Goal: Information Seeking & Learning: Find specific fact

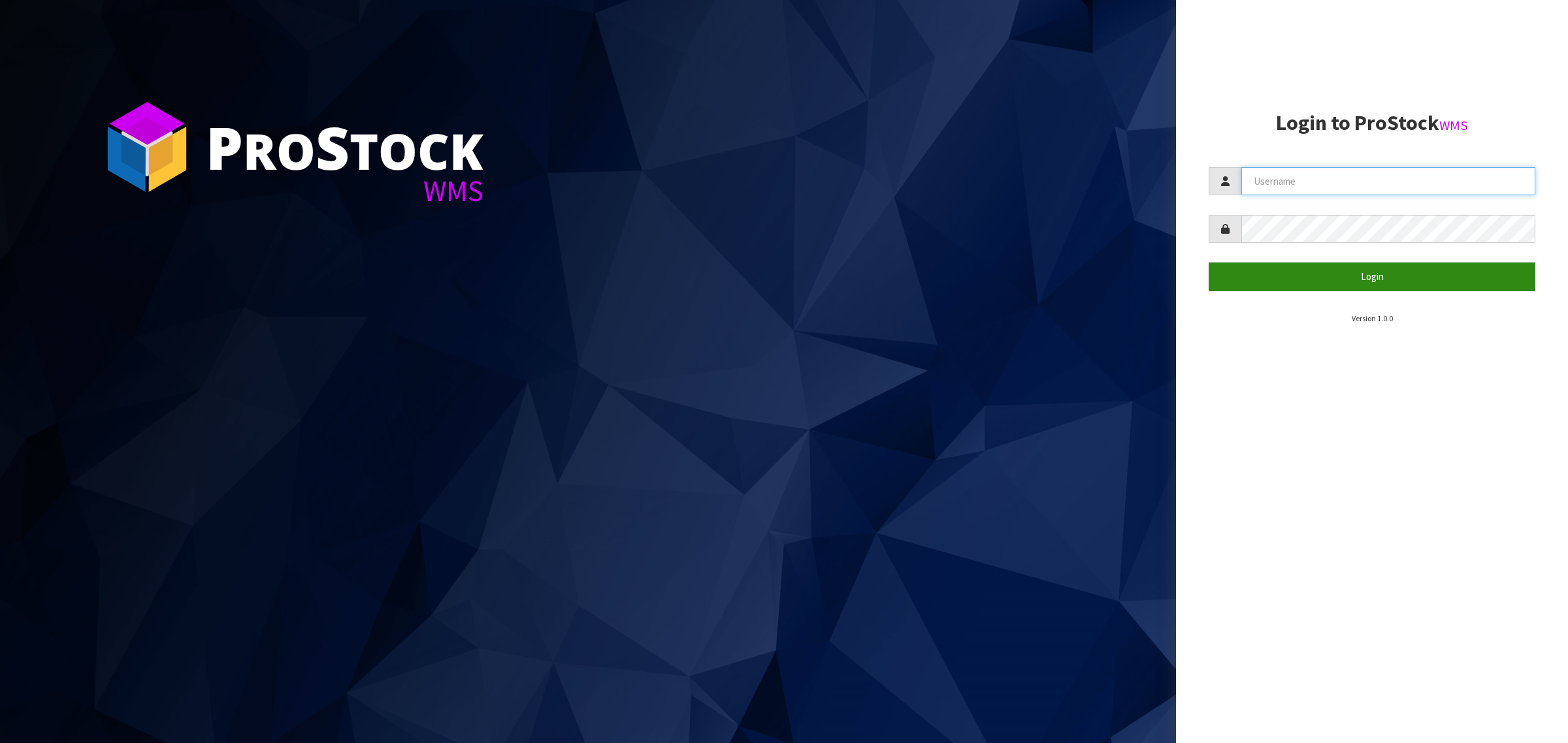
type input "[PERSON_NAME][EMAIL_ADDRESS][DOMAIN_NAME]"
click at [1310, 282] on button "Login" at bounding box center [1371, 277] width 327 height 28
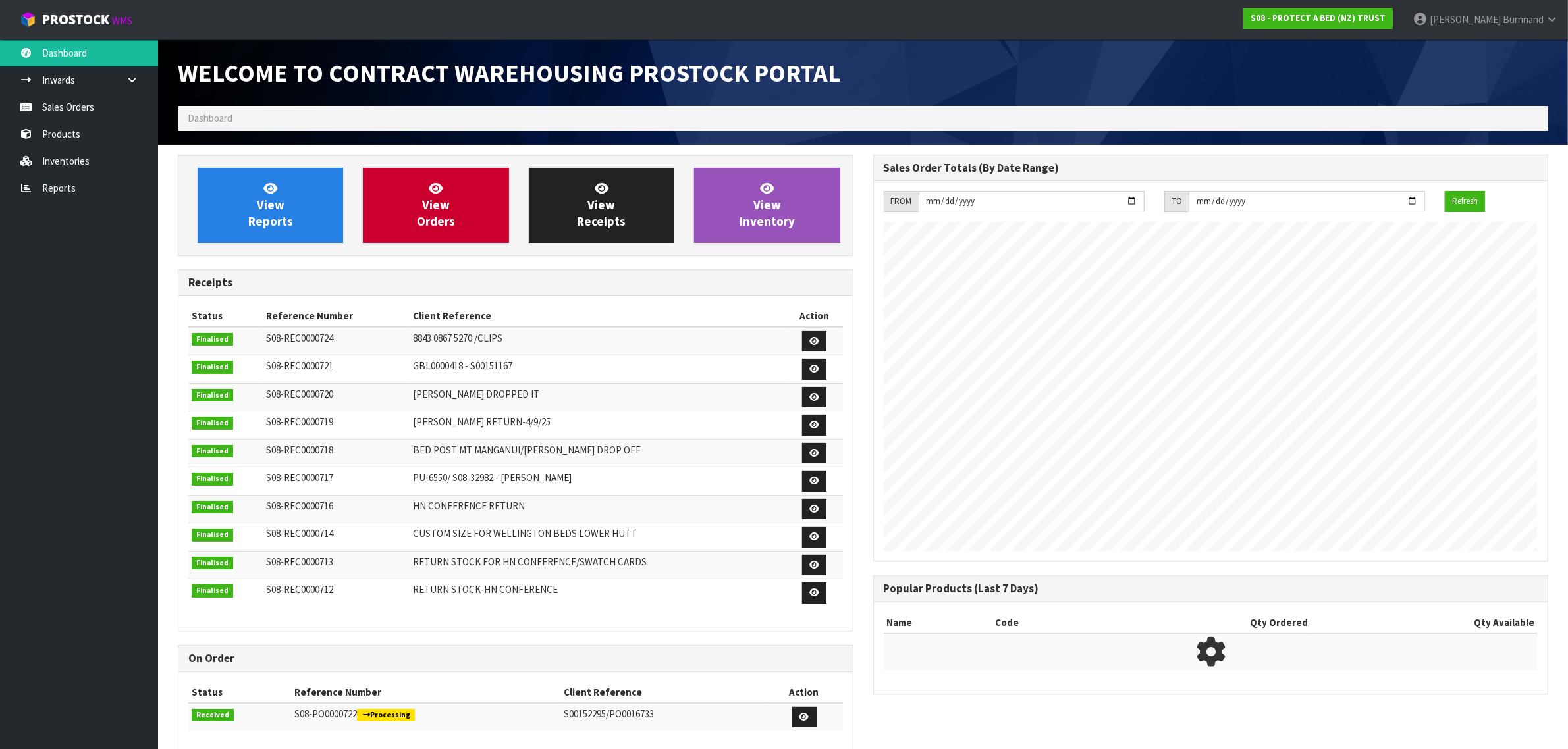
scroll to position [733, 695]
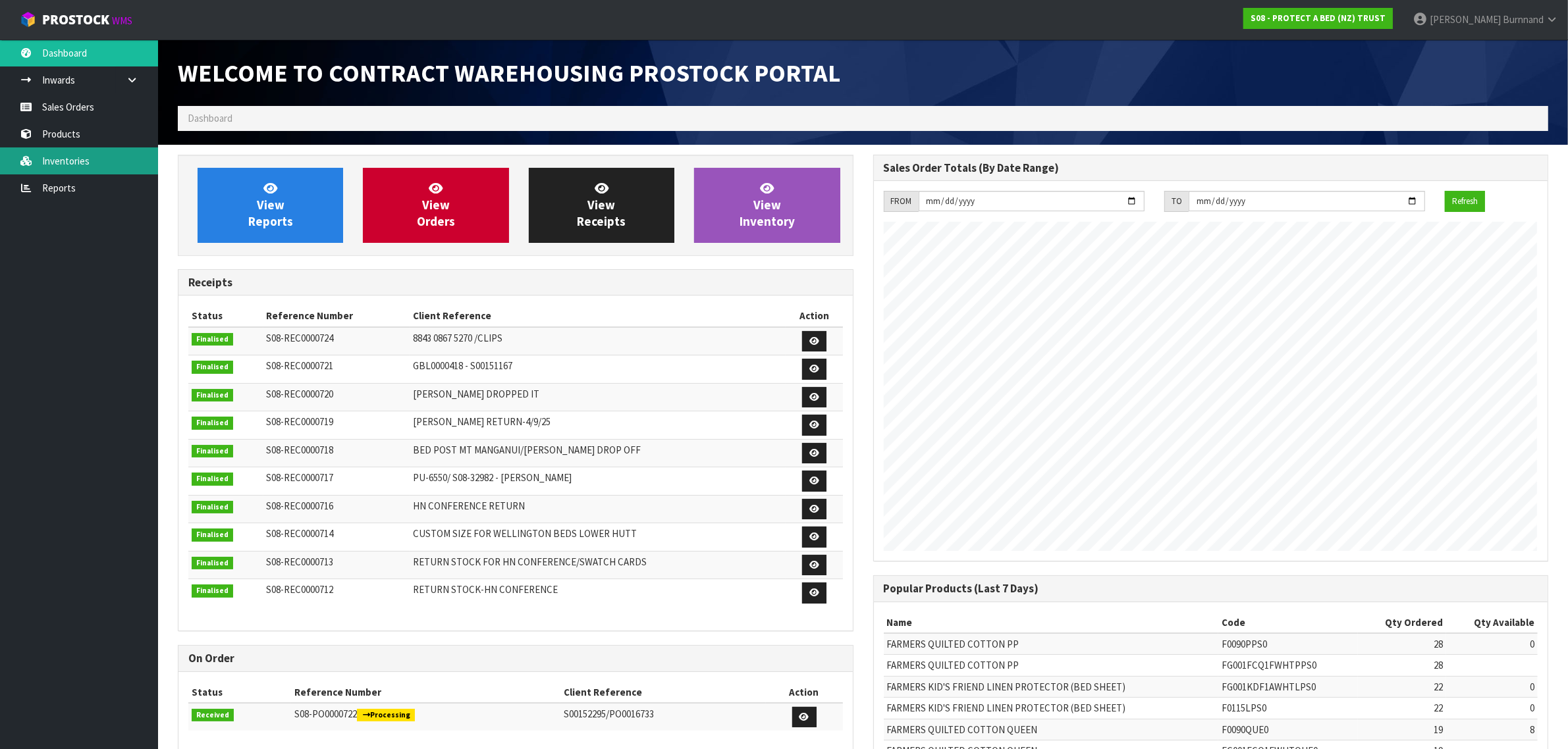
click at [57, 158] on link "Inventories" at bounding box center [78, 161] width 158 height 27
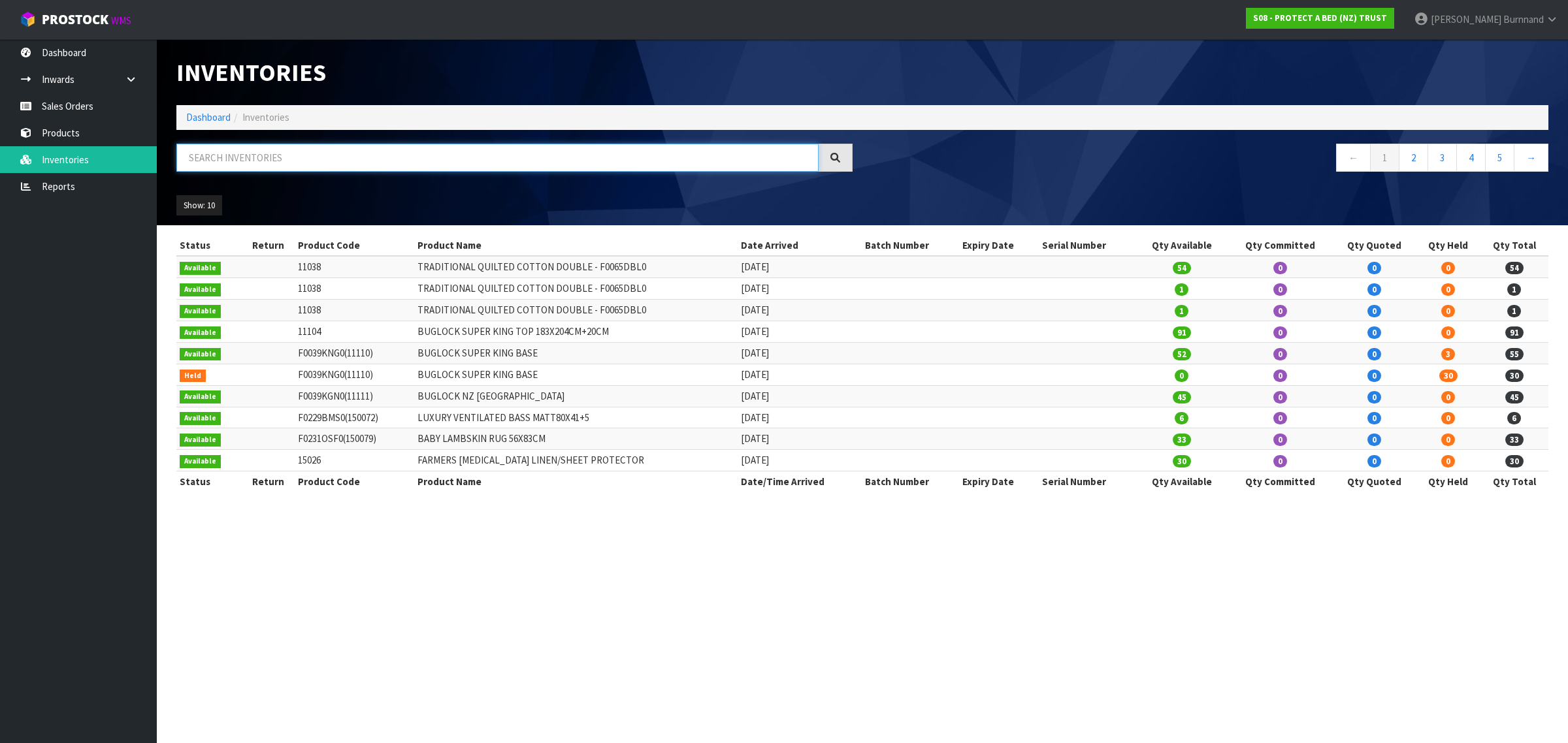
click at [233, 160] on input "text" at bounding box center [497, 158] width 642 height 28
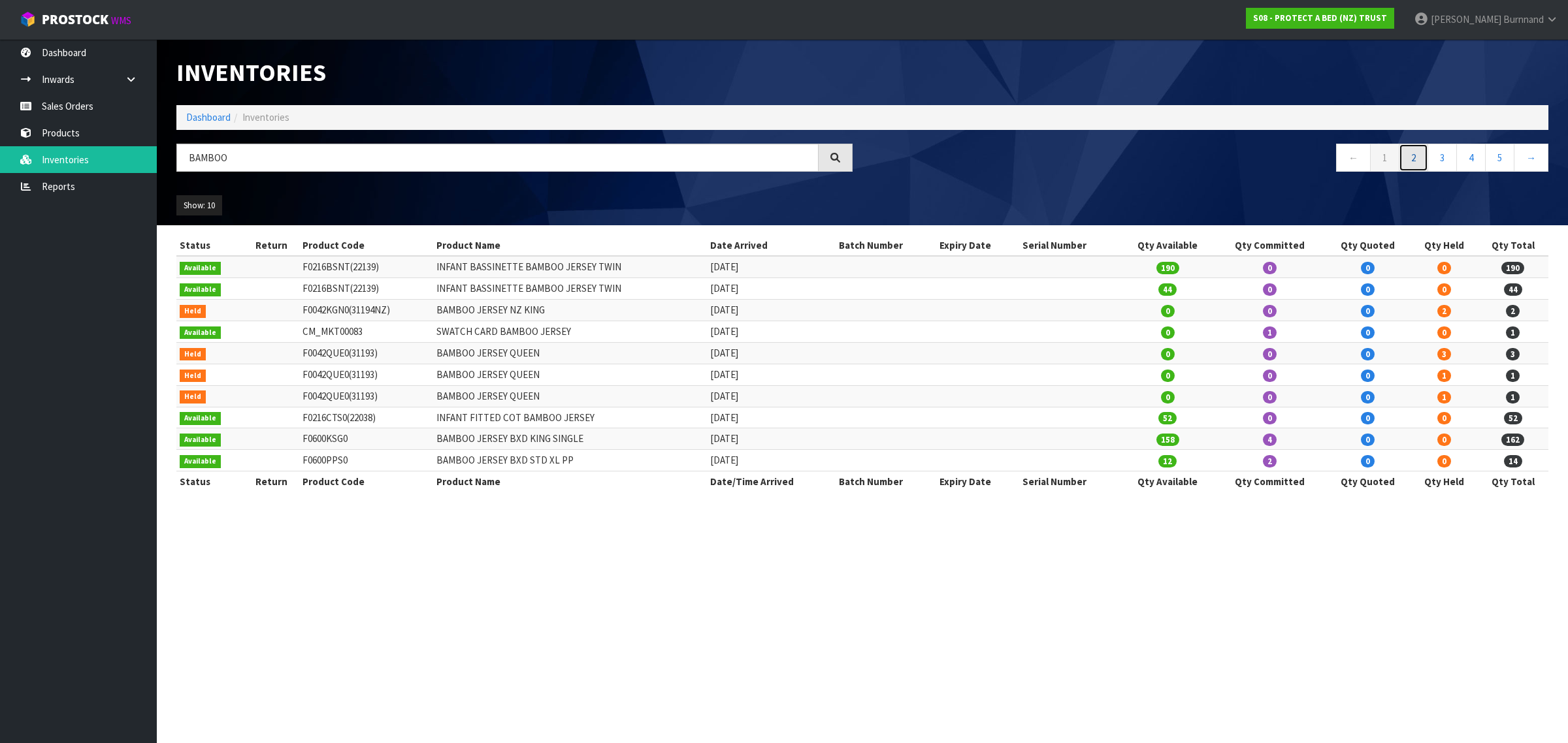
click at [1413, 162] on link "2" at bounding box center [1413, 158] width 29 height 28
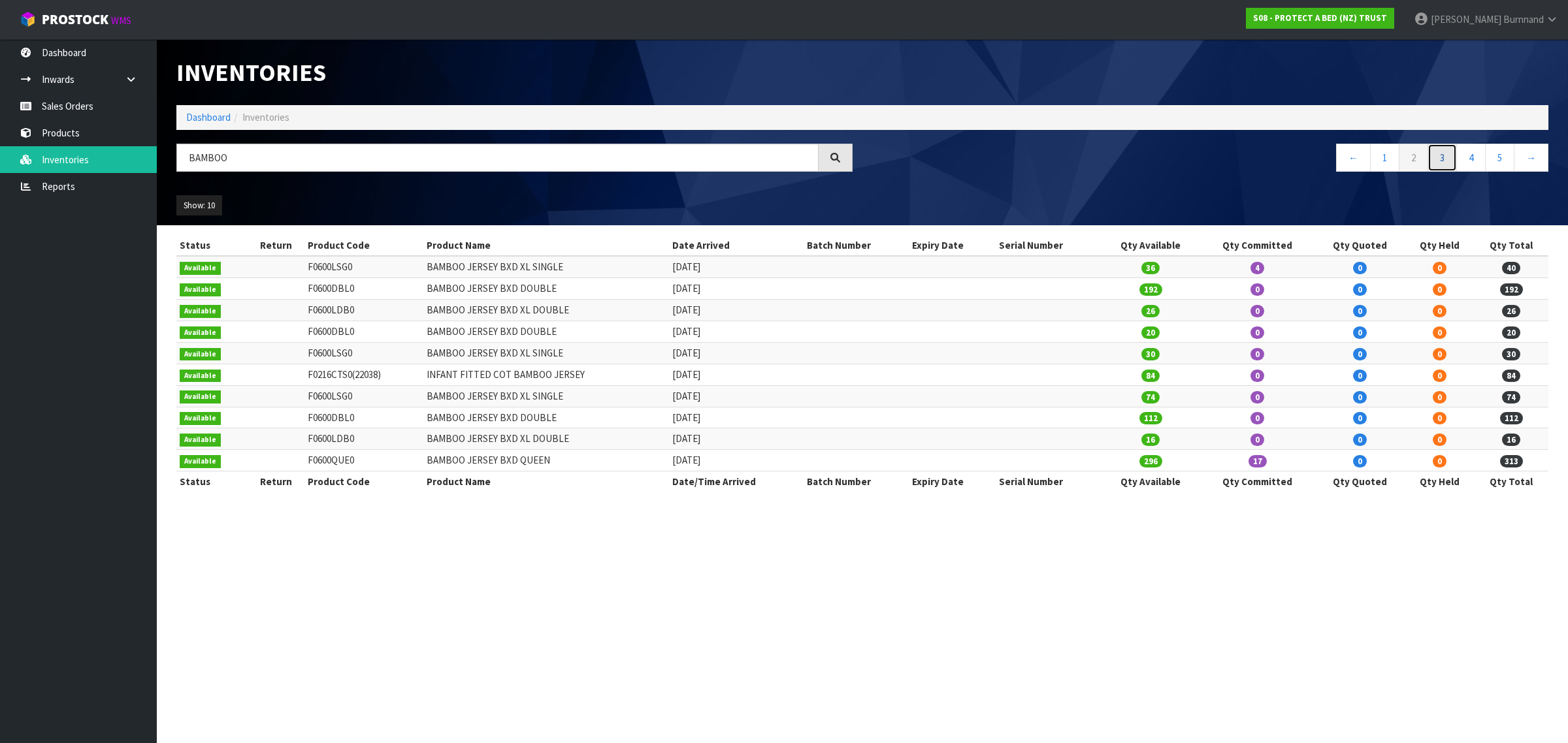
click at [1451, 161] on link "3" at bounding box center [1442, 158] width 29 height 28
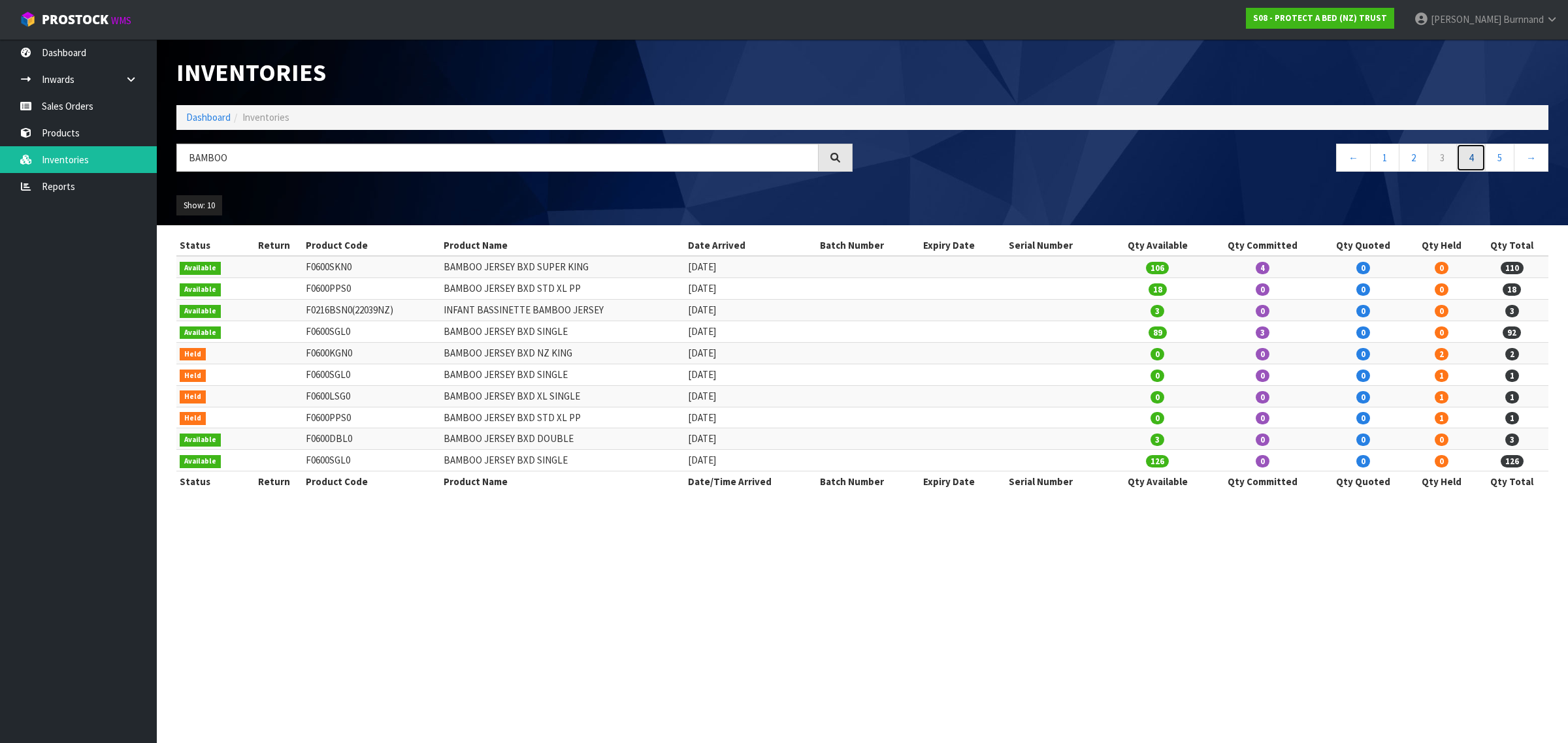
click at [1468, 160] on link "4" at bounding box center [1471, 158] width 29 height 28
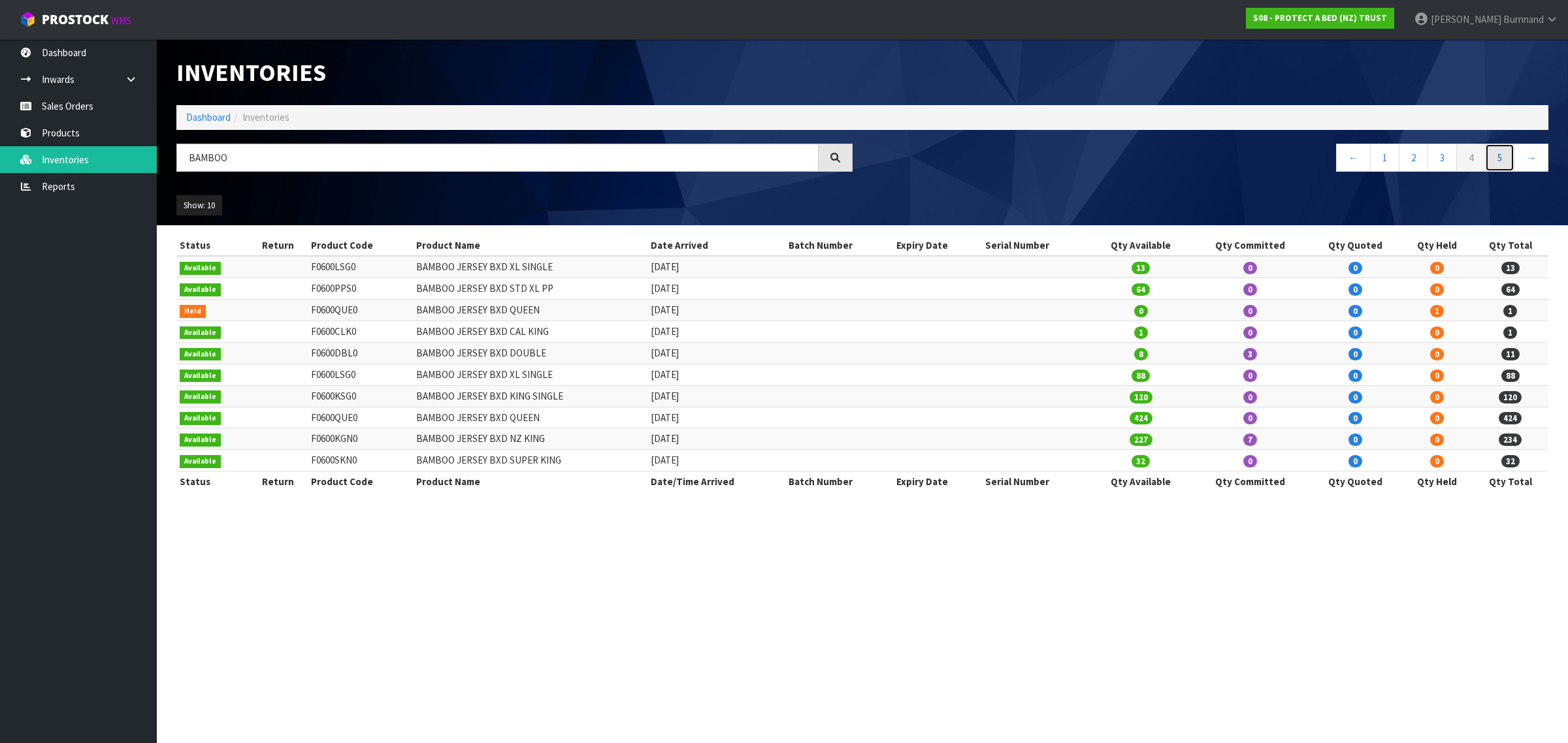
click at [1493, 160] on link "5" at bounding box center [1500, 158] width 29 height 28
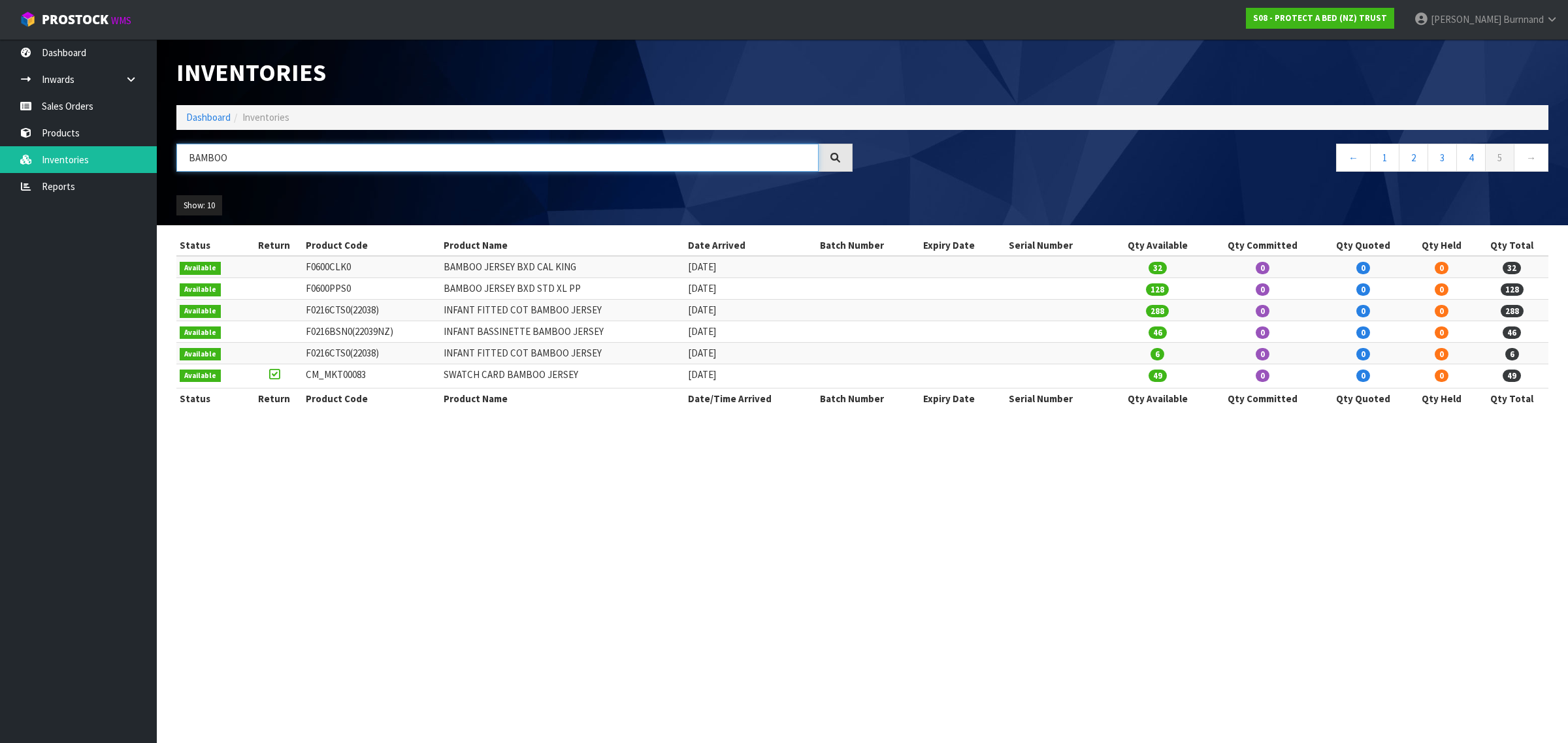
drag, startPoint x: 246, startPoint y: 158, endPoint x: 175, endPoint y: 160, distance: 71.0
click at [172, 158] on div "BAMBOO" at bounding box center [514, 163] width 696 height 38
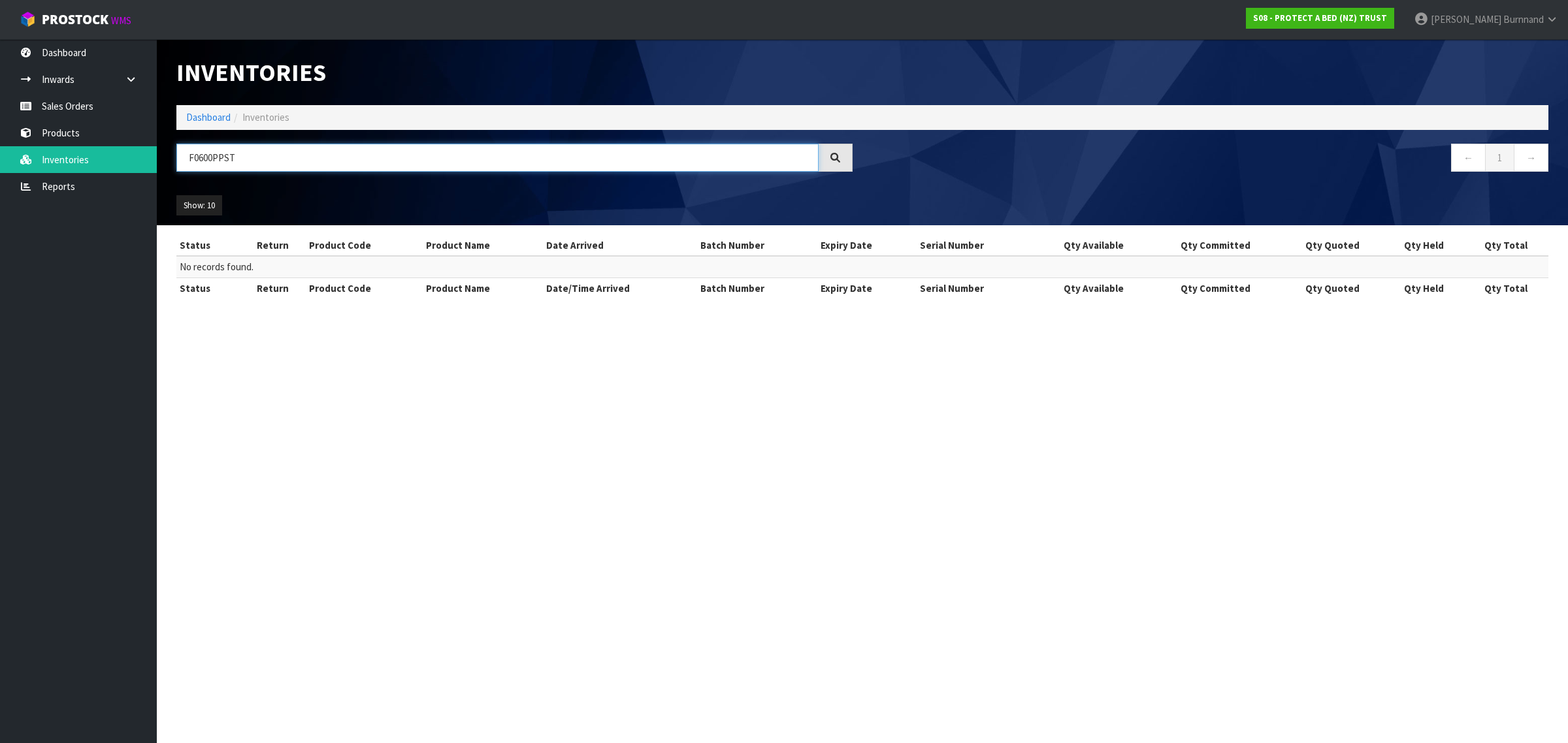
drag, startPoint x: 248, startPoint y: 159, endPoint x: 179, endPoint y: 158, distance: 69.0
click at [179, 158] on input "F0600PPST" at bounding box center [497, 158] width 642 height 28
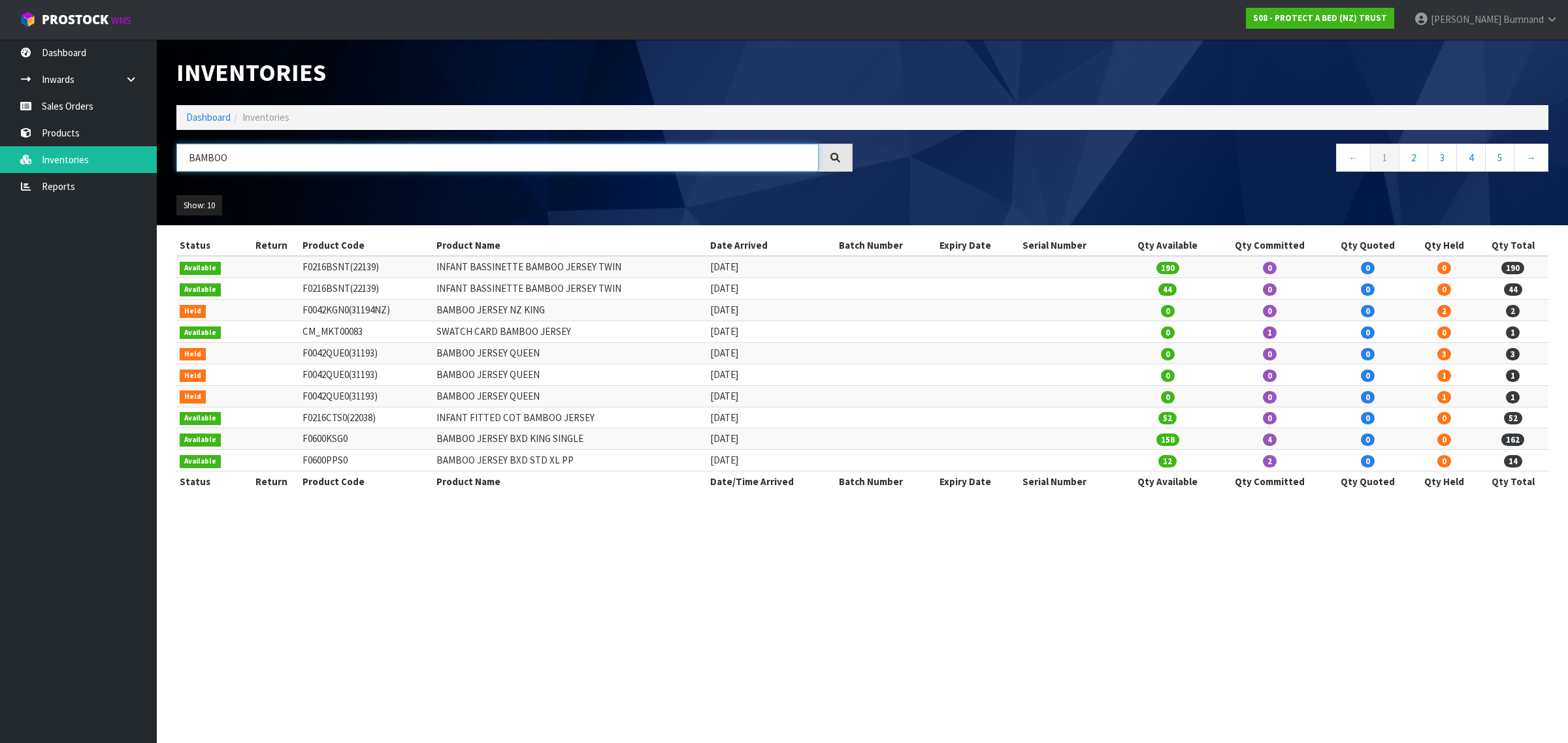
drag, startPoint x: 188, startPoint y: 155, endPoint x: 260, endPoint y: 156, distance: 72.0
click at [260, 156] on input "BAMBOO" at bounding box center [497, 158] width 642 height 28
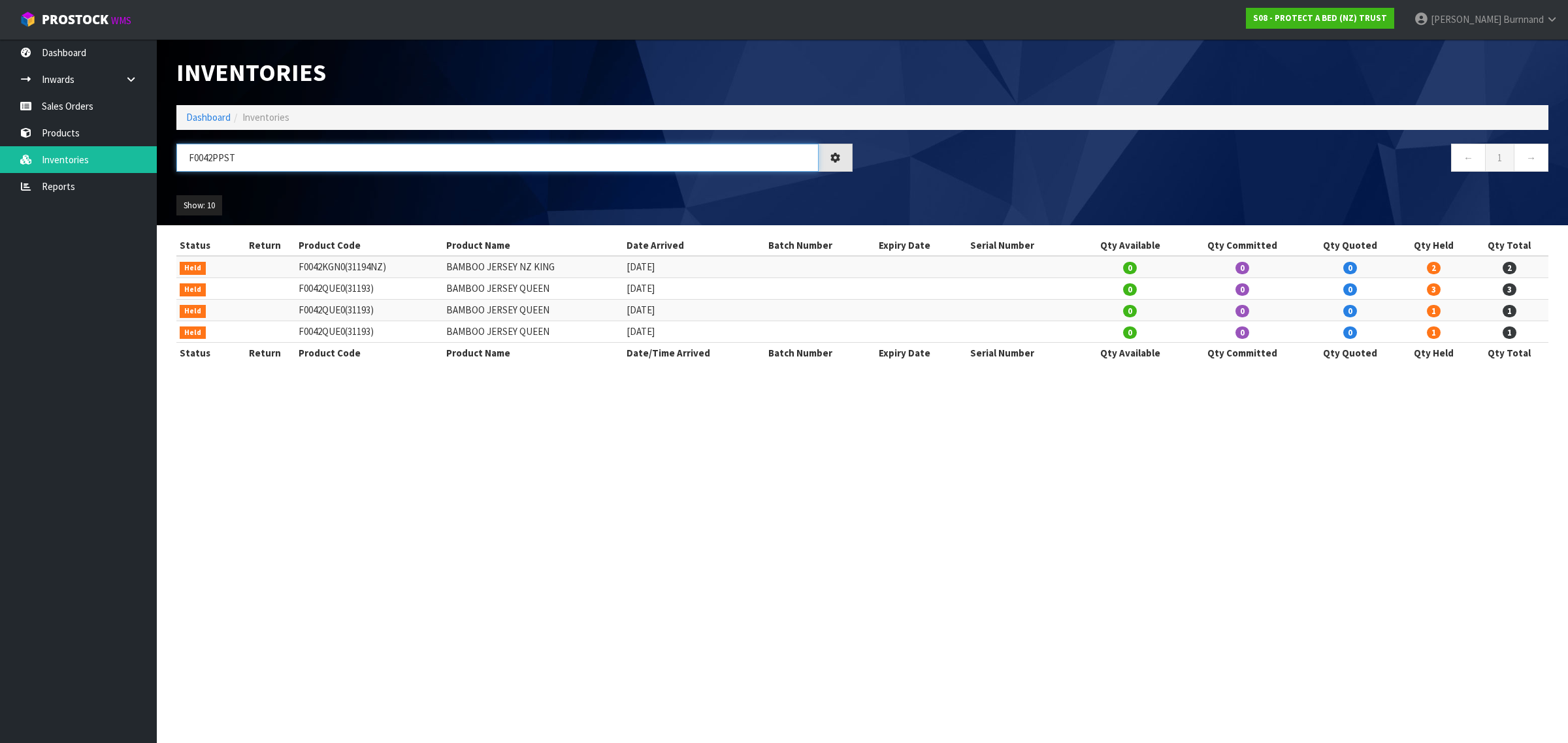
type input "F0042PPST"
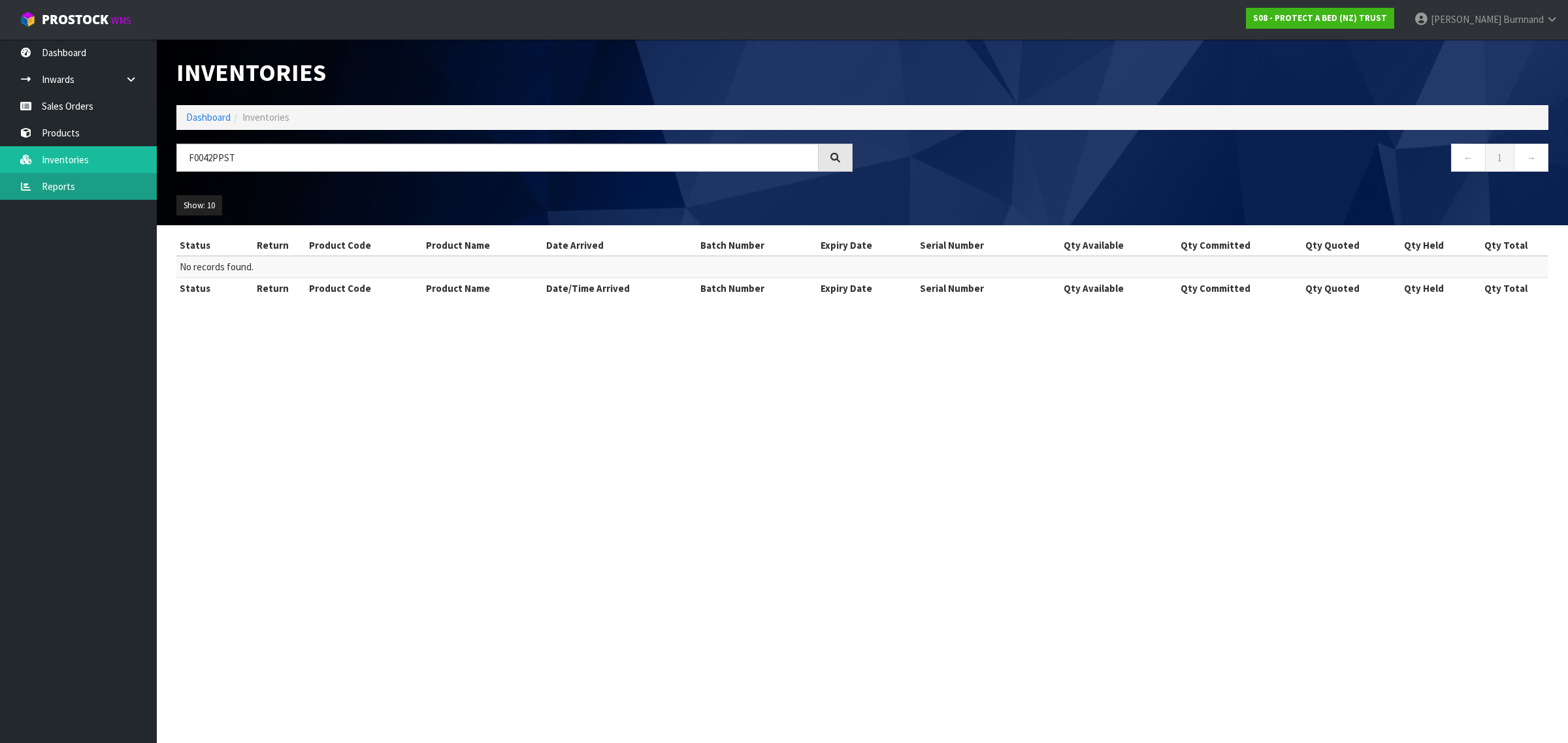
click at [61, 185] on link "Reports" at bounding box center [78, 186] width 156 height 27
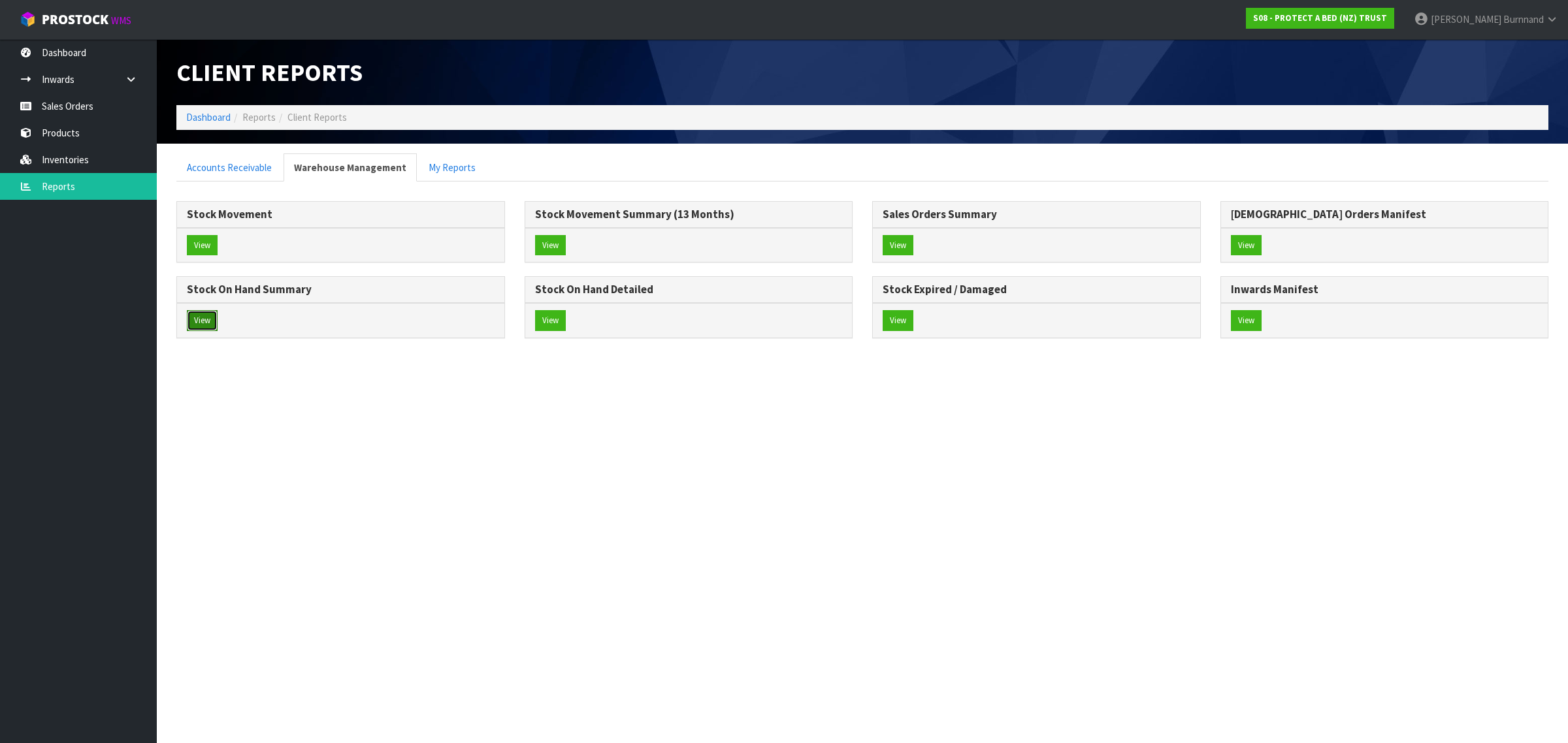
click at [210, 326] on button "View" at bounding box center [202, 321] width 31 height 21
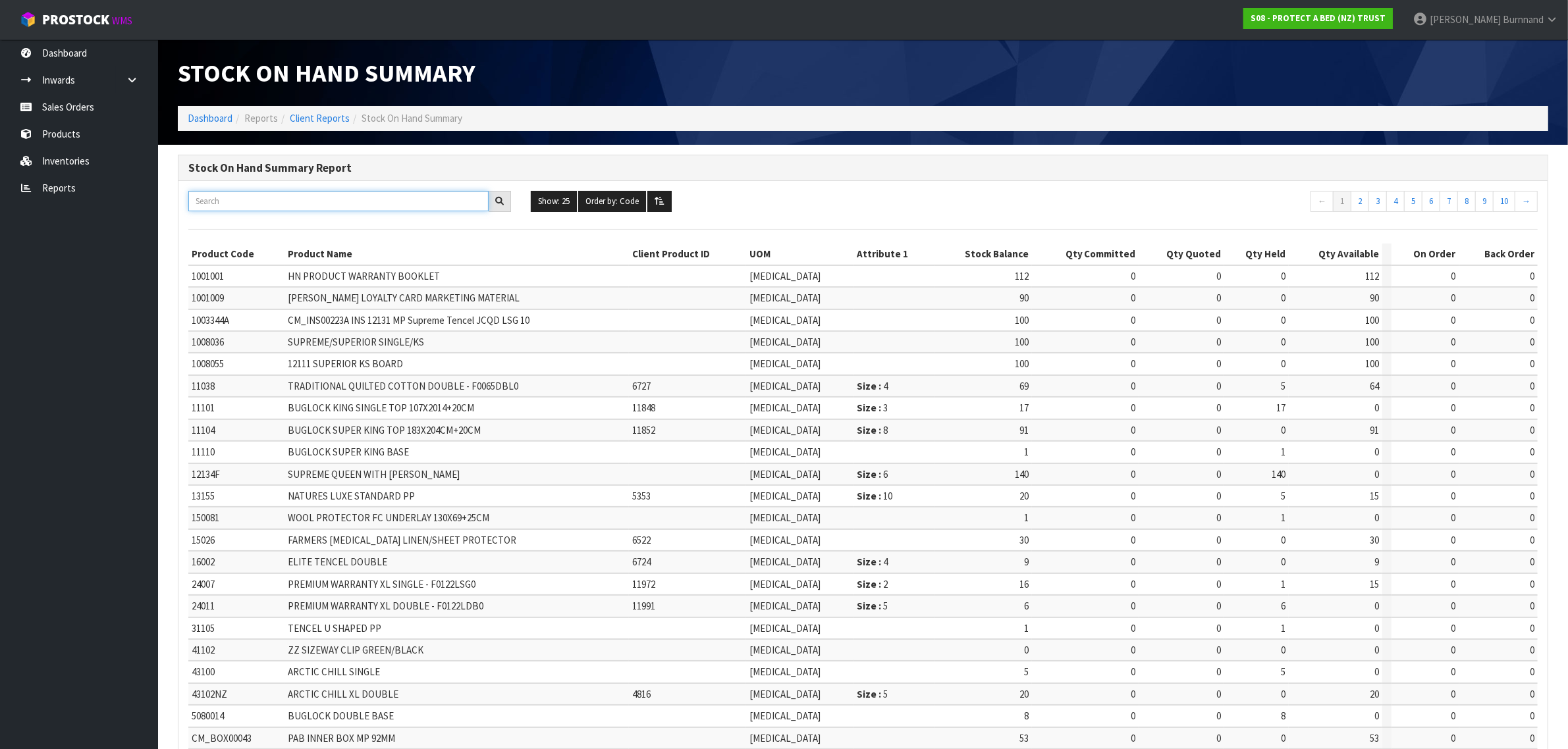
click at [214, 196] on input "text" at bounding box center [338, 200] width 300 height 21
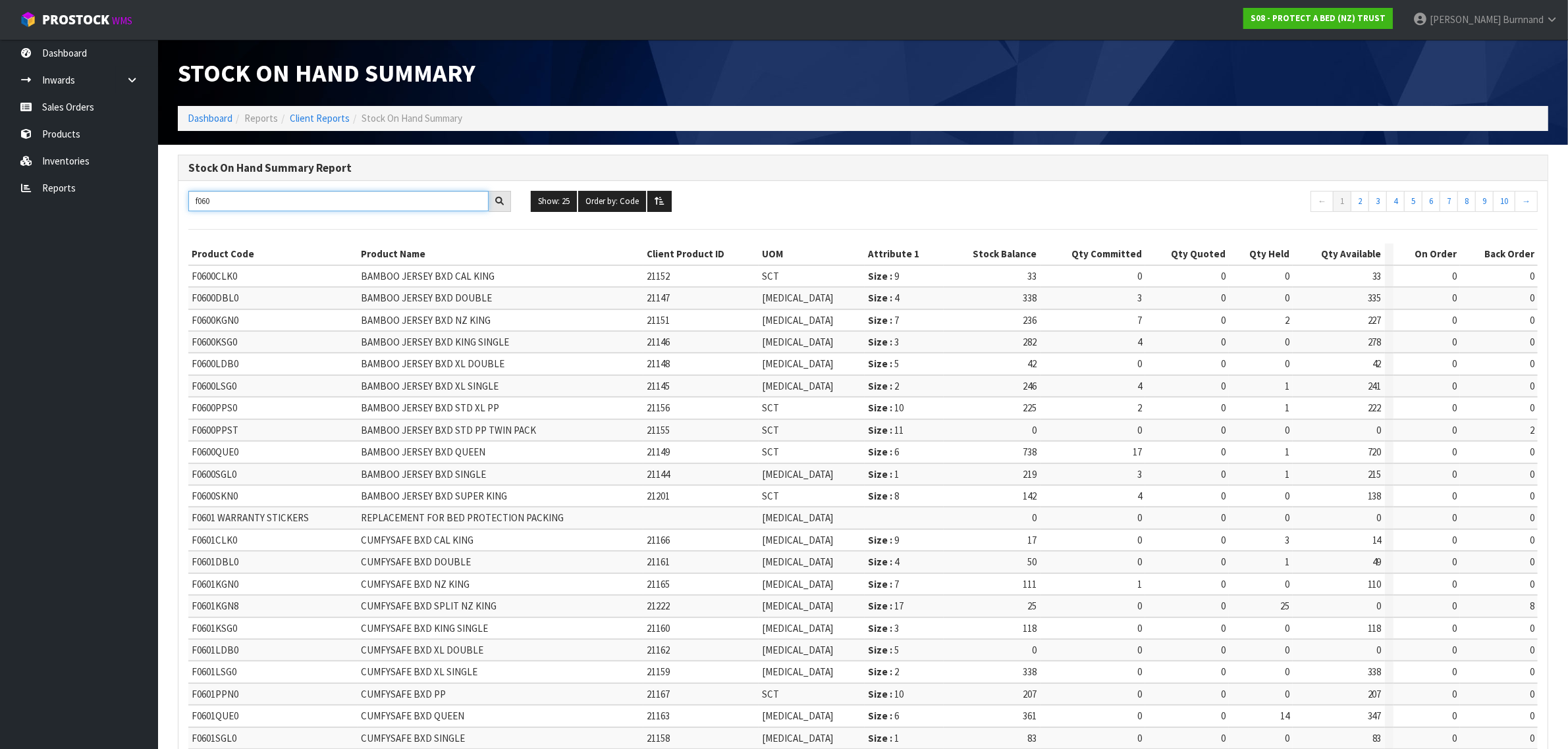
type input "f0600"
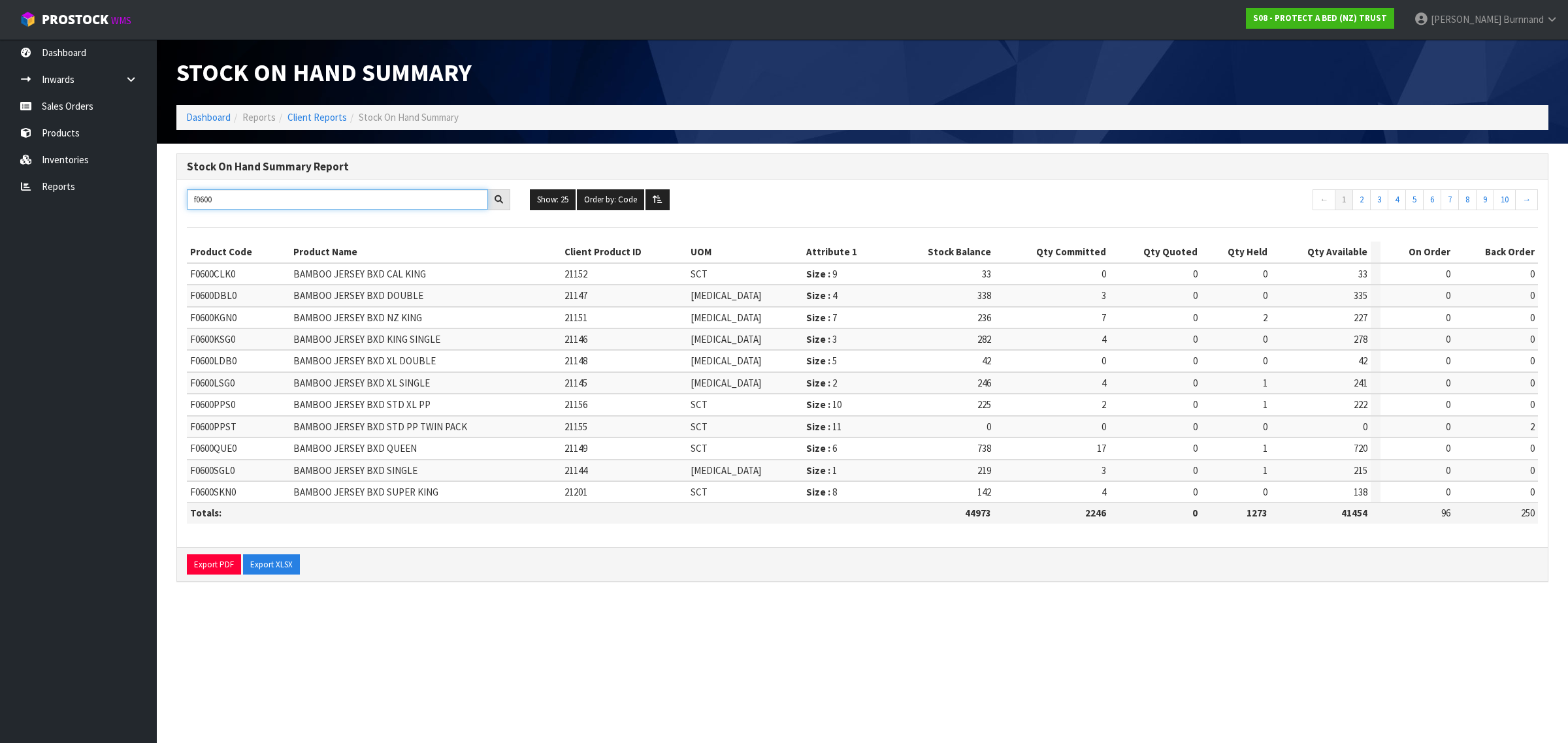
drag, startPoint x: 224, startPoint y: 201, endPoint x: 185, endPoint y: 201, distance: 39.0
click at [185, 201] on div "f0600" at bounding box center [348, 200] width 343 height 21
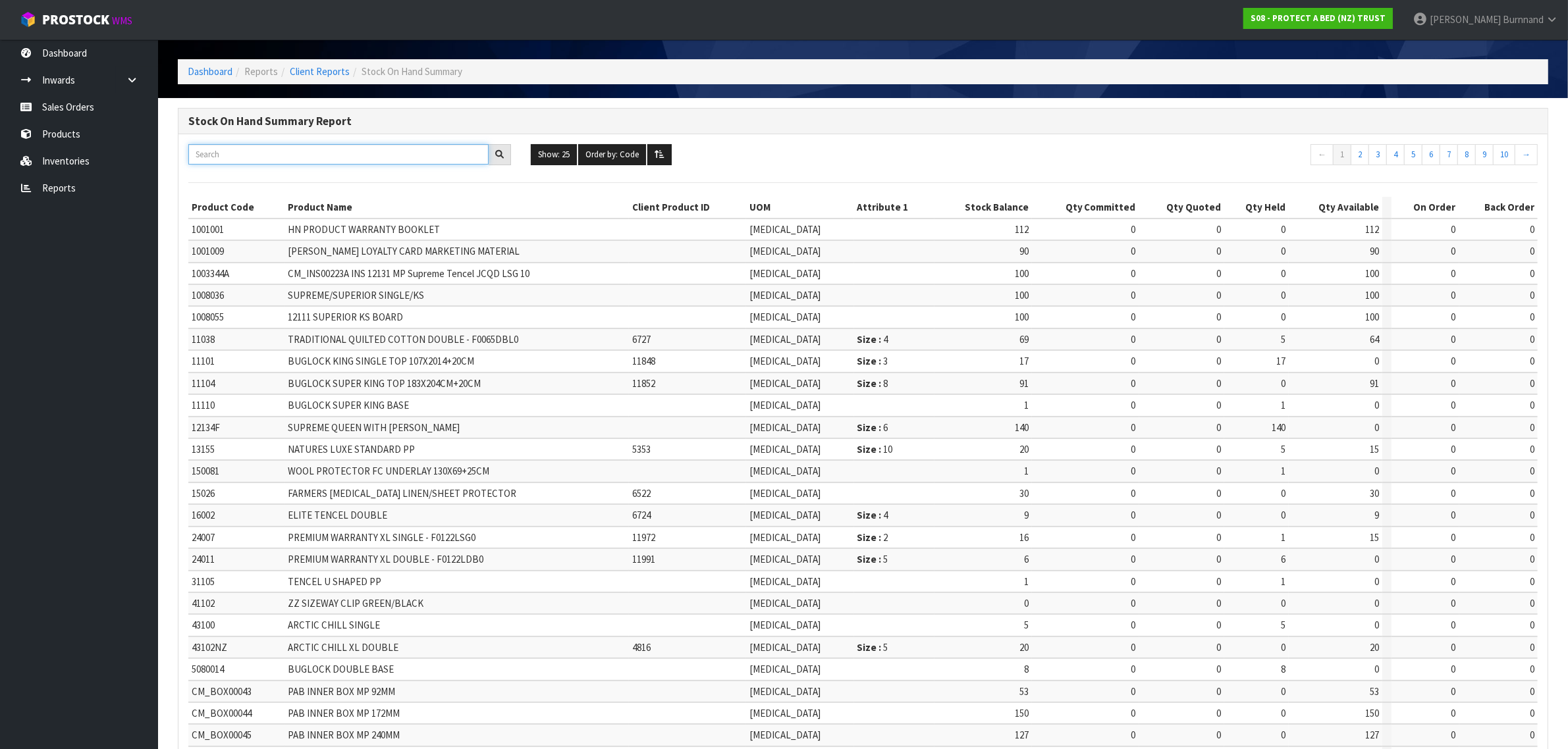
scroll to position [158, 0]
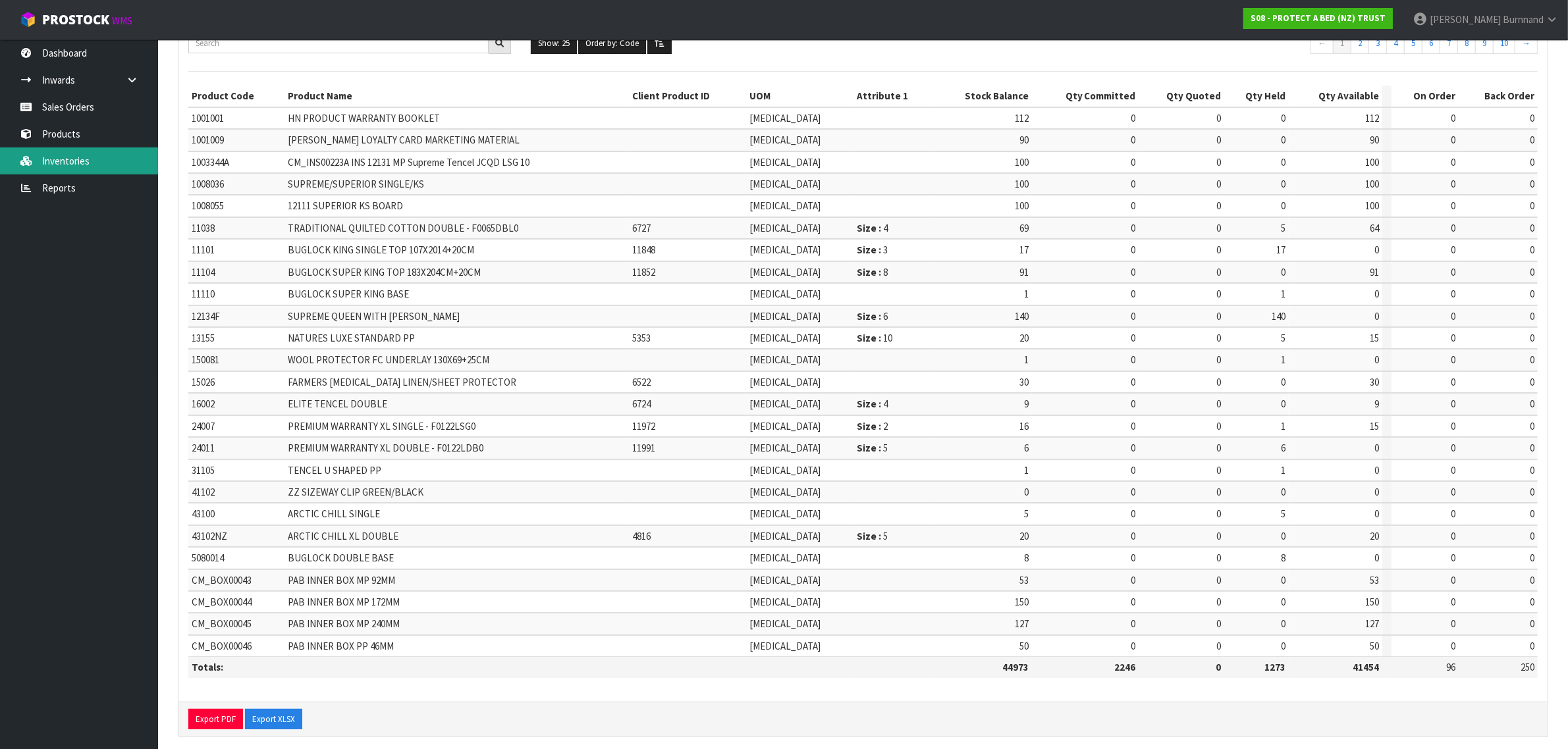
click at [77, 157] on link "Inventories" at bounding box center [78, 161] width 158 height 27
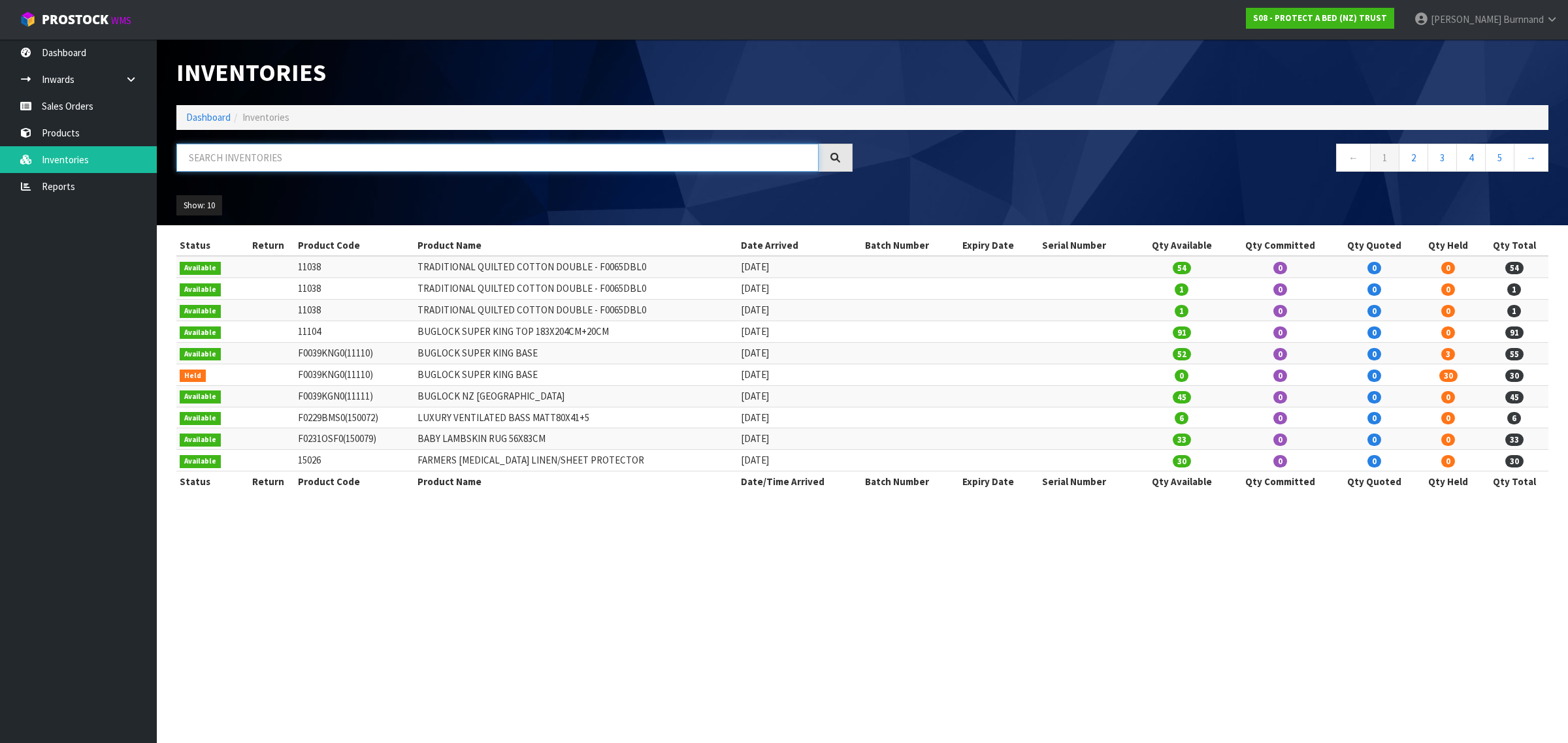
click at [215, 147] on input "text" at bounding box center [497, 158] width 642 height 28
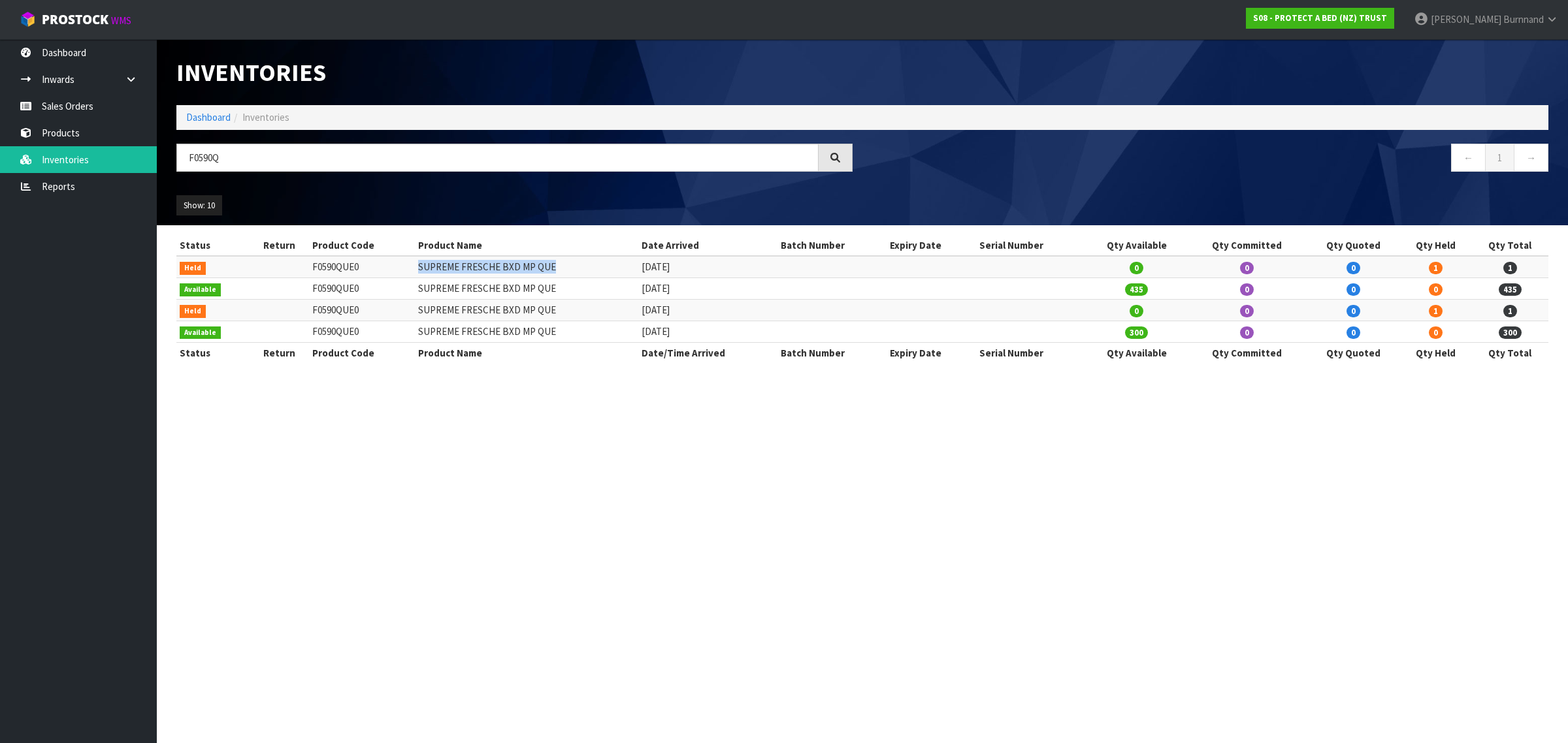
drag, startPoint x: 425, startPoint y: 268, endPoint x: 563, endPoint y: 266, distance: 138.0
click at [563, 266] on td "SUPREME FRESCHE BXD MP QUE" at bounding box center [526, 267] width 223 height 21
copy td "SUPREME FRESCHE BXD MP QUE"
drag, startPoint x: 215, startPoint y: 157, endPoint x: 225, endPoint y: 160, distance: 10.4
click at [225, 160] on input "F0590Q" at bounding box center [497, 158] width 642 height 28
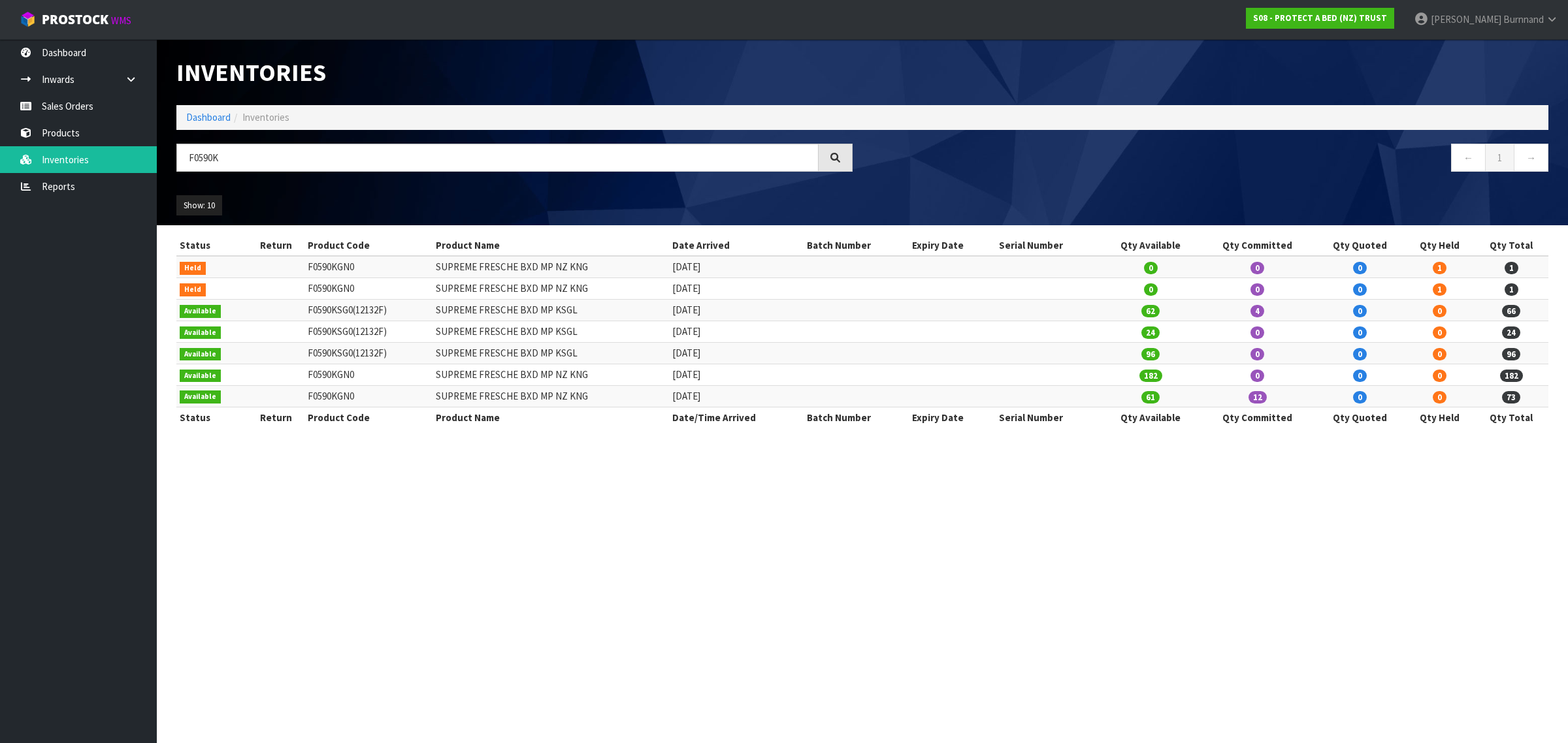
drag, startPoint x: 603, startPoint y: 288, endPoint x: 440, endPoint y: 292, distance: 163.0
click at [440, 292] on tr "Held F0590KGN0 SUPREME FRESCHE BXD MP NZ KNG [DATE] 0 0 0 1 1" at bounding box center [862, 289] width 1372 height 21
copy tr "SUPREME FRESCHE BXD MP NZ KNG"
drag, startPoint x: 213, startPoint y: 159, endPoint x: 226, endPoint y: 159, distance: 13.0
click at [226, 159] on input "F0590K" at bounding box center [497, 158] width 642 height 28
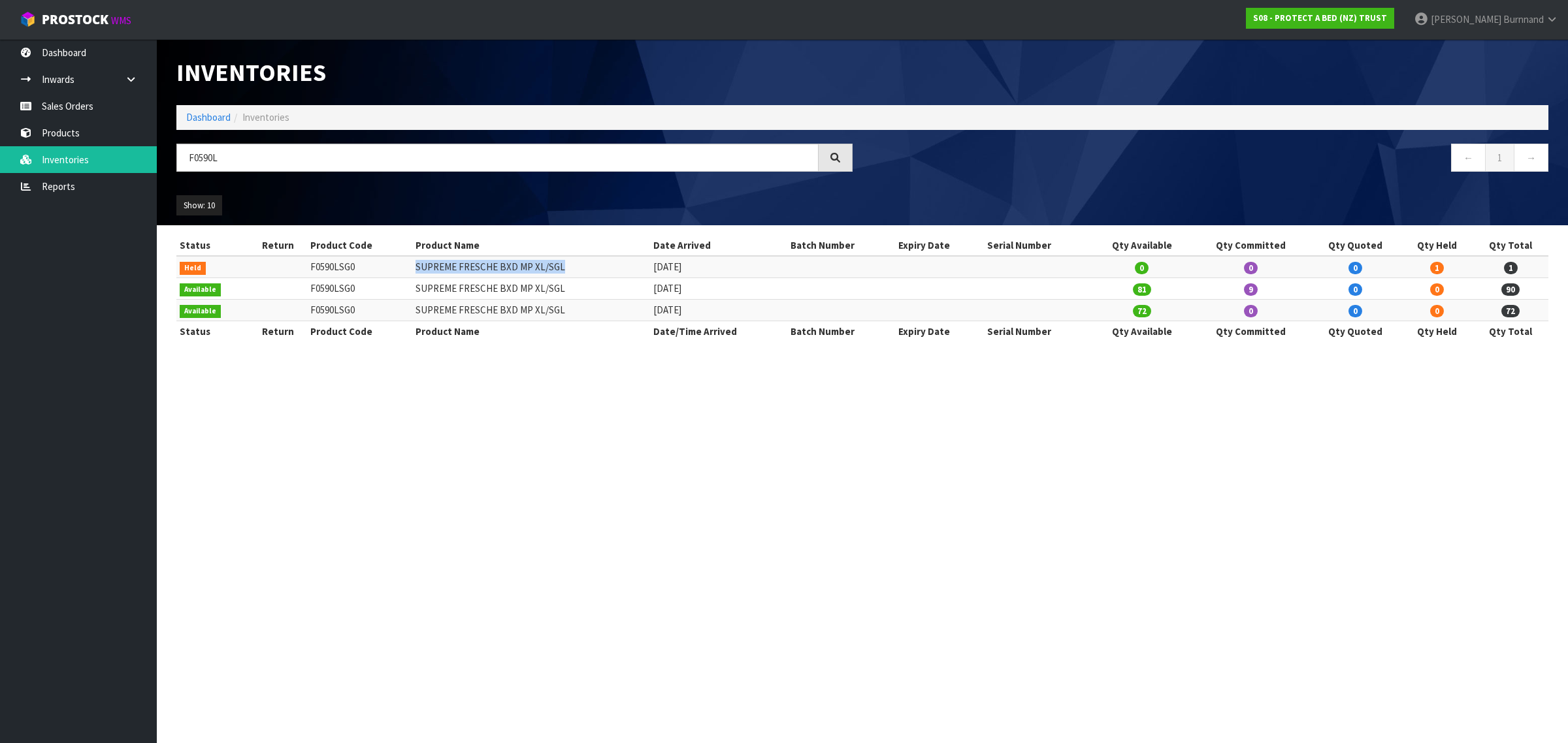
drag, startPoint x: 560, startPoint y: 269, endPoint x: 412, endPoint y: 269, distance: 148.0
click at [412, 269] on td "SUPREME FRESCHE BXD MP XL/SGL" at bounding box center [531, 267] width 237 height 21
copy td "SUPREME FRESCHE BXD MP XL/SGL"
click at [216, 158] on input "F0590L" at bounding box center [497, 158] width 642 height 28
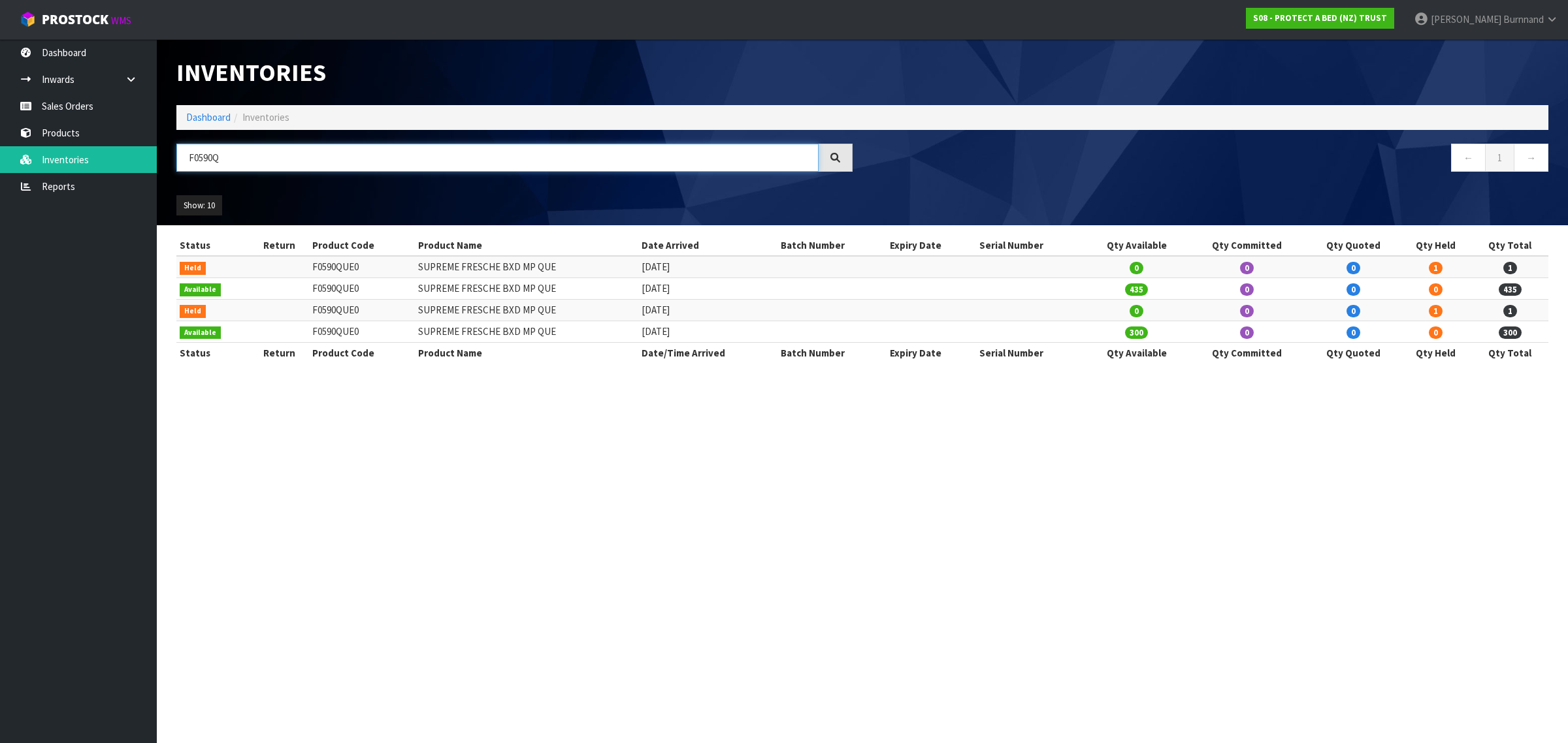
click at [214, 158] on input "F0590Q" at bounding box center [497, 158] width 642 height 28
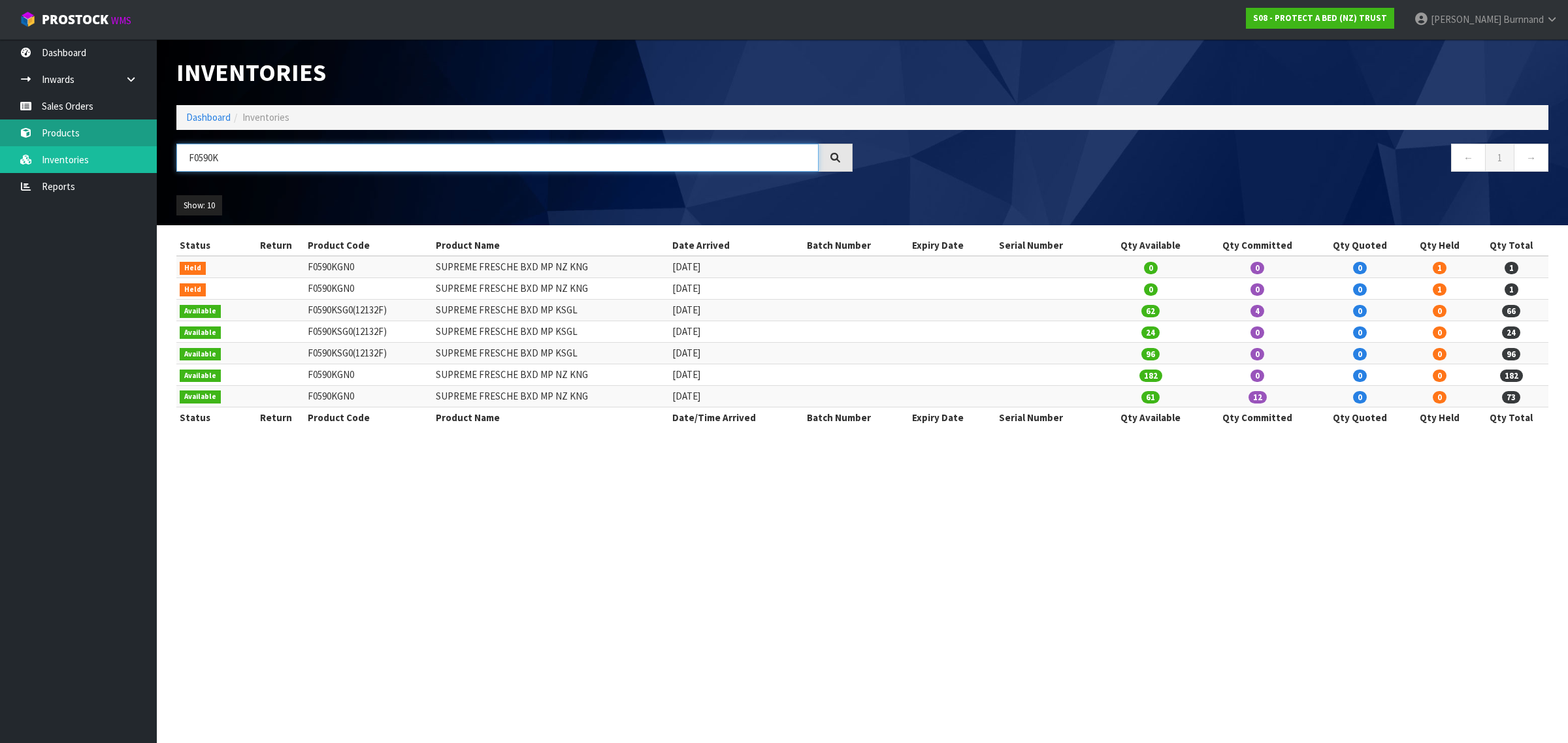
type input "F0590K"
